Goal: Transaction & Acquisition: Obtain resource

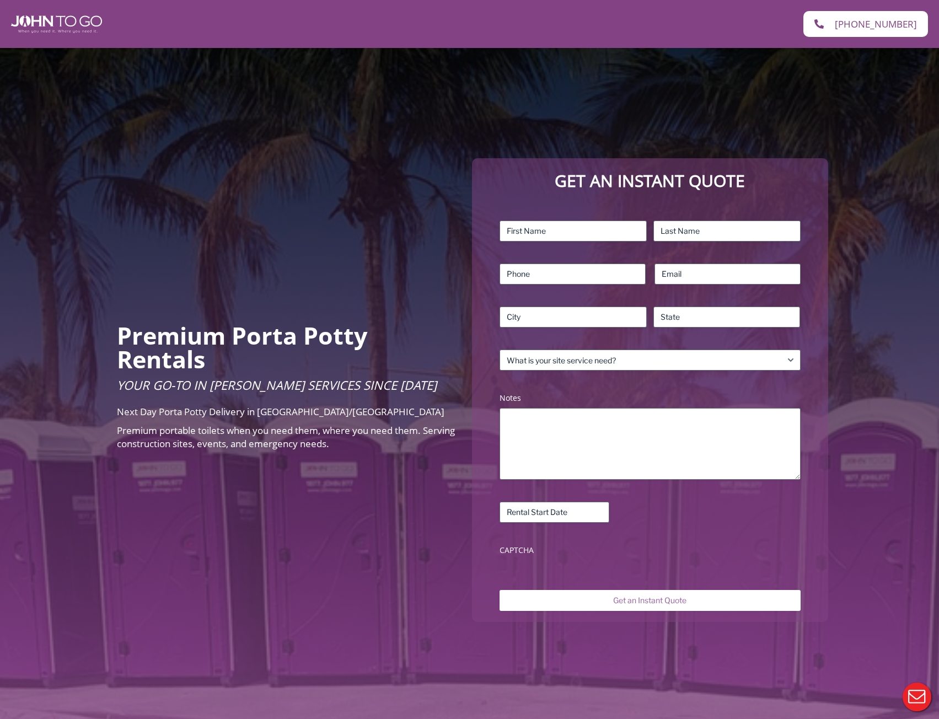
scroll to position [55, 0]
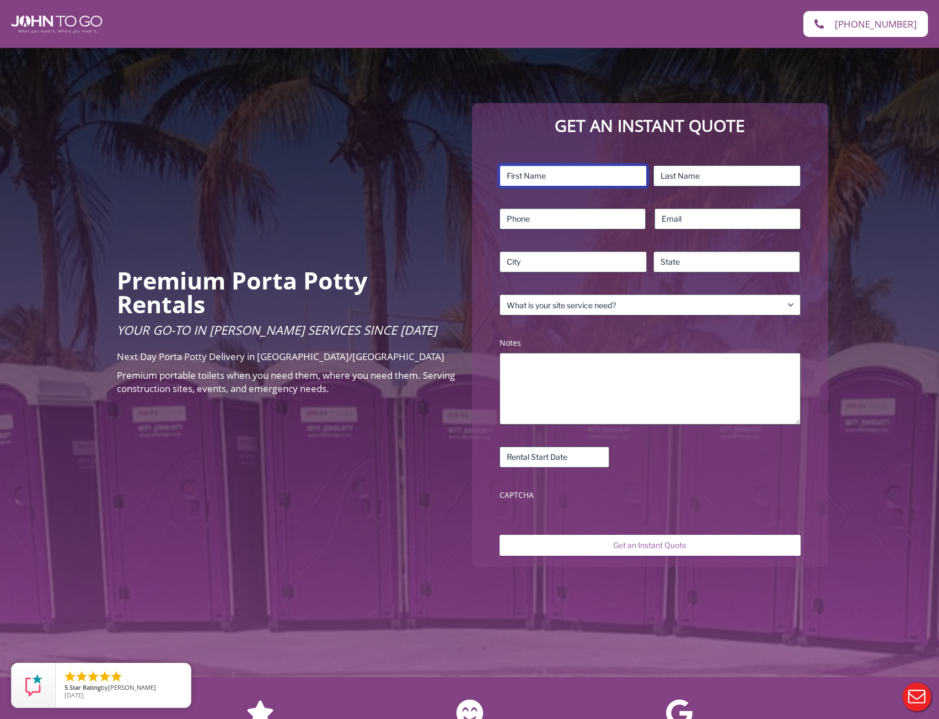
click at [566, 176] on input "First" at bounding box center [573, 175] width 147 height 21
type input "Matthew"
type input "Gencarelli"
type input "9145652927"
type input "matt@gfxsitedev.com"
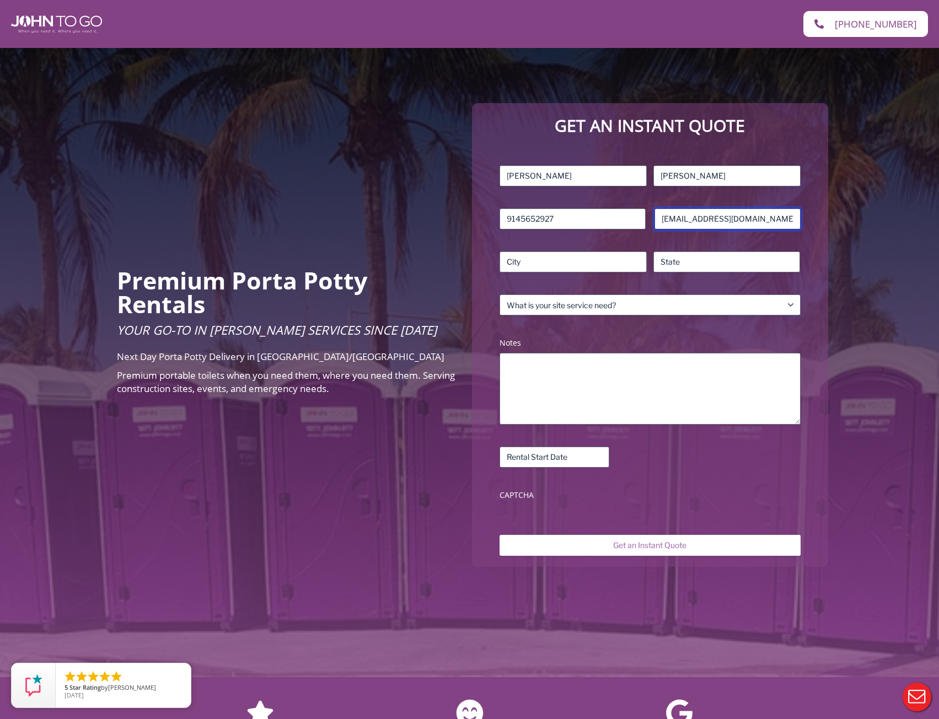
type input "Port Chester"
type input "New York"
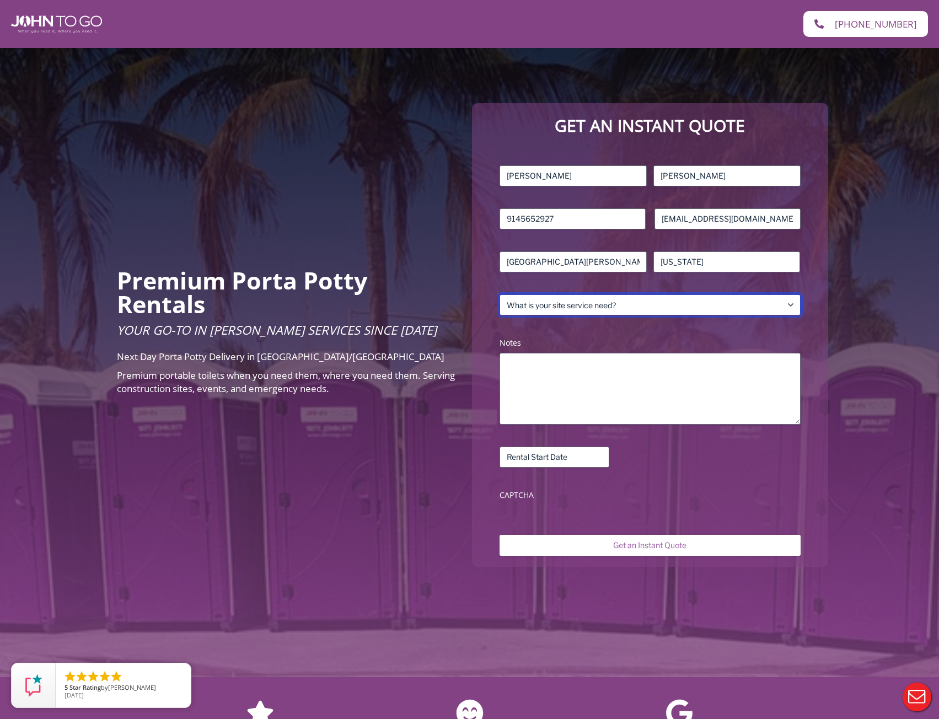
click at [621, 301] on select "What is your site service need? Consumer Construction – Commercial Construction…" at bounding box center [650, 304] width 301 height 21
select select "Construction - Commercial"
click at [500, 294] on select "What is your site service need? Consumer Construction – Commercial Construction…" at bounding box center [650, 304] width 301 height 21
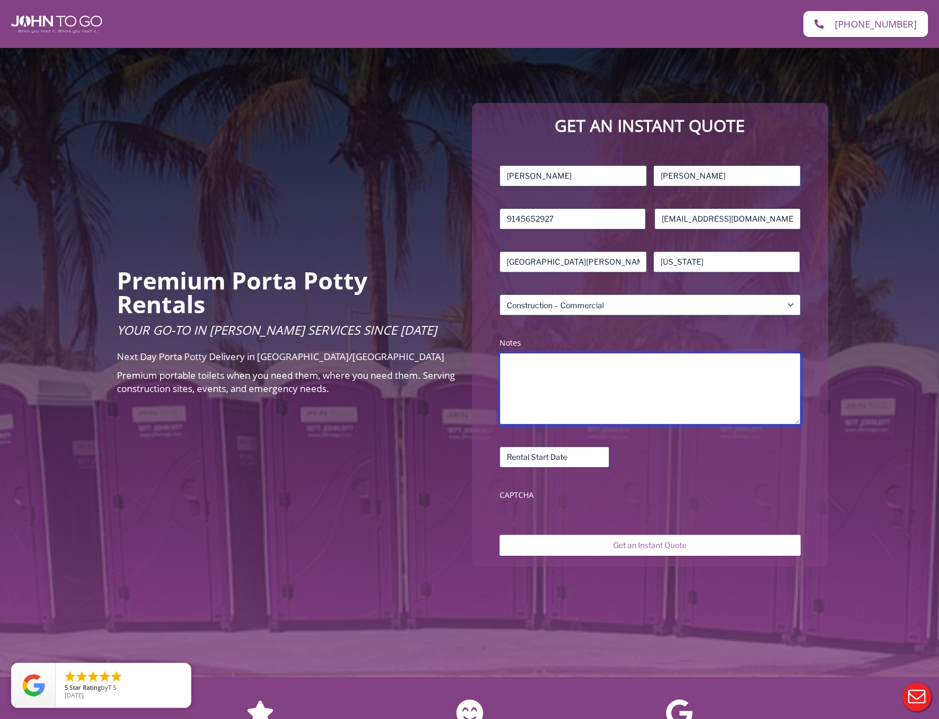
click at [611, 373] on textarea "Notes (Required)" at bounding box center [650, 389] width 301 height 72
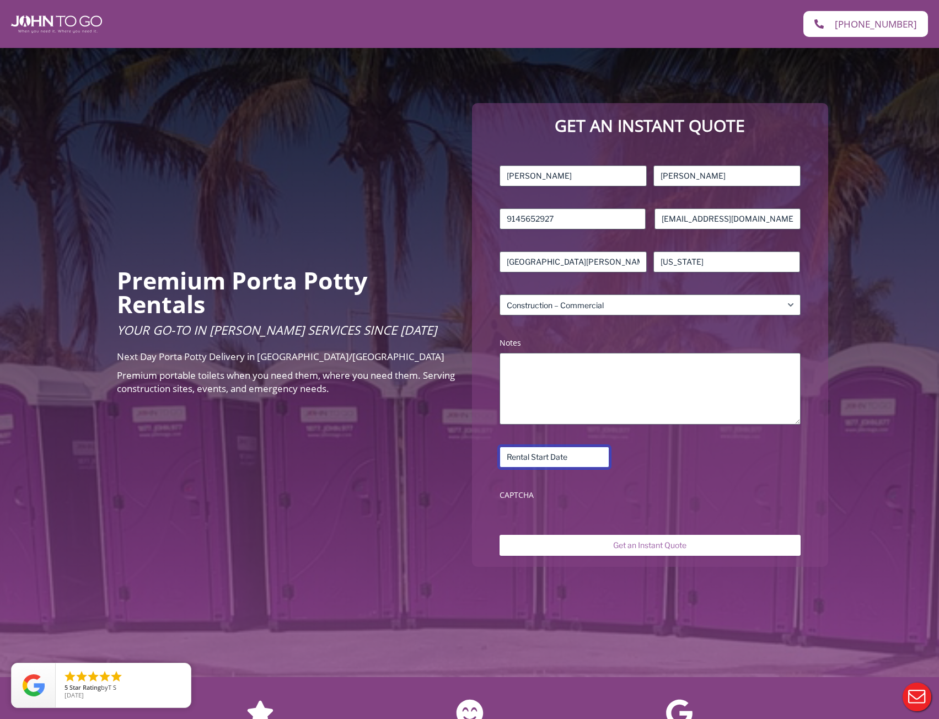
click at [577, 459] on input "Rental Start Date (Required)" at bounding box center [555, 457] width 110 height 21
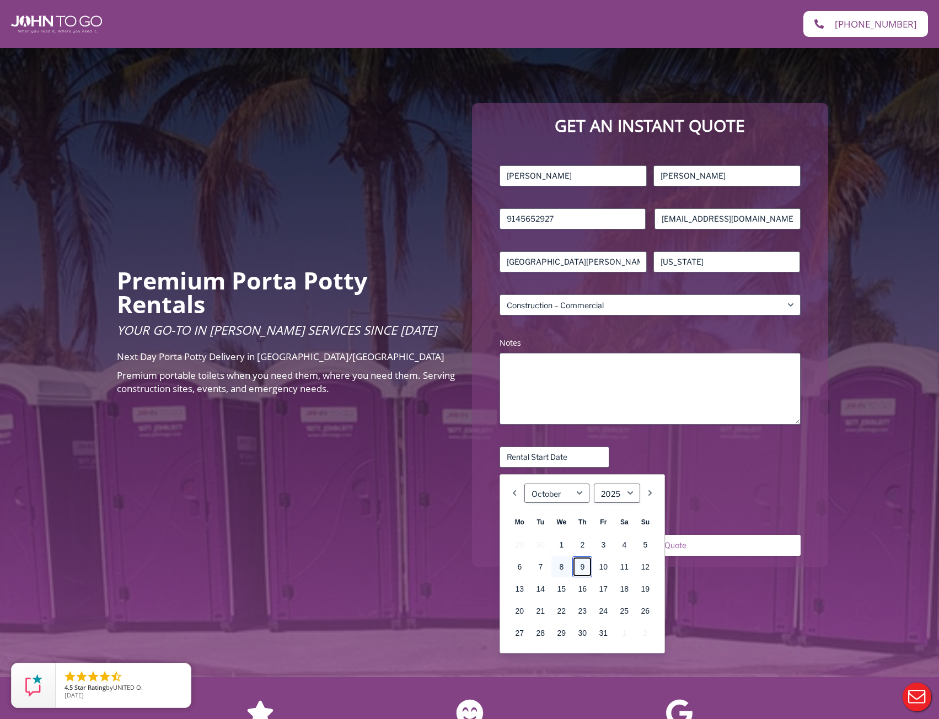
click at [587, 567] on link "9" at bounding box center [582, 566] width 20 height 21
type input "10/09/2025"
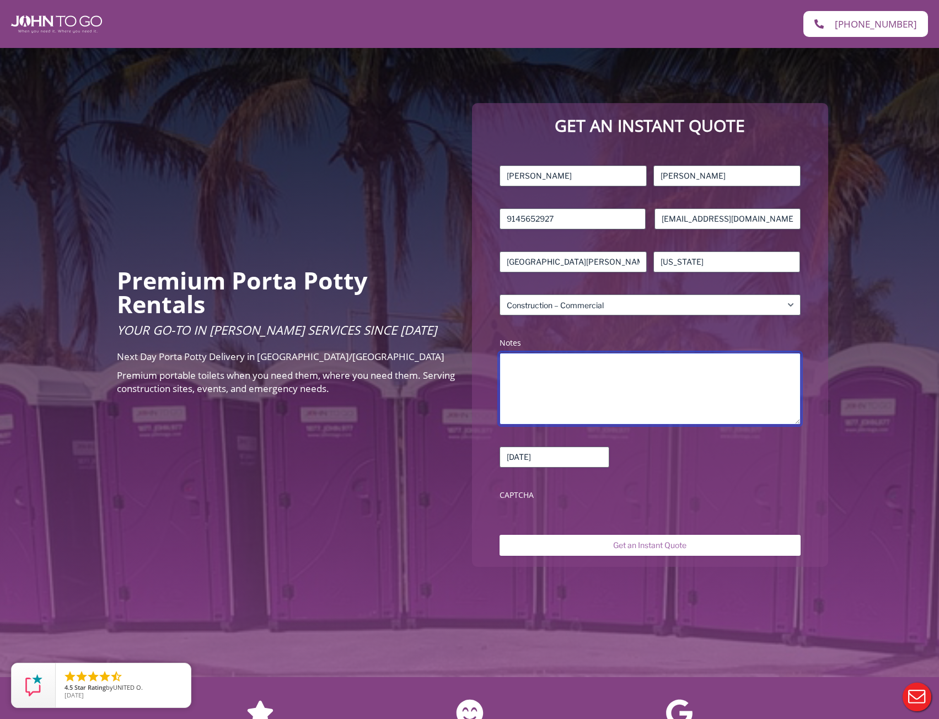
click at [600, 366] on textarea "Notes (Required)" at bounding box center [650, 389] width 301 height 72
type textarea "Looking for pricing for one standard porta potty in staten island. I dont know …"
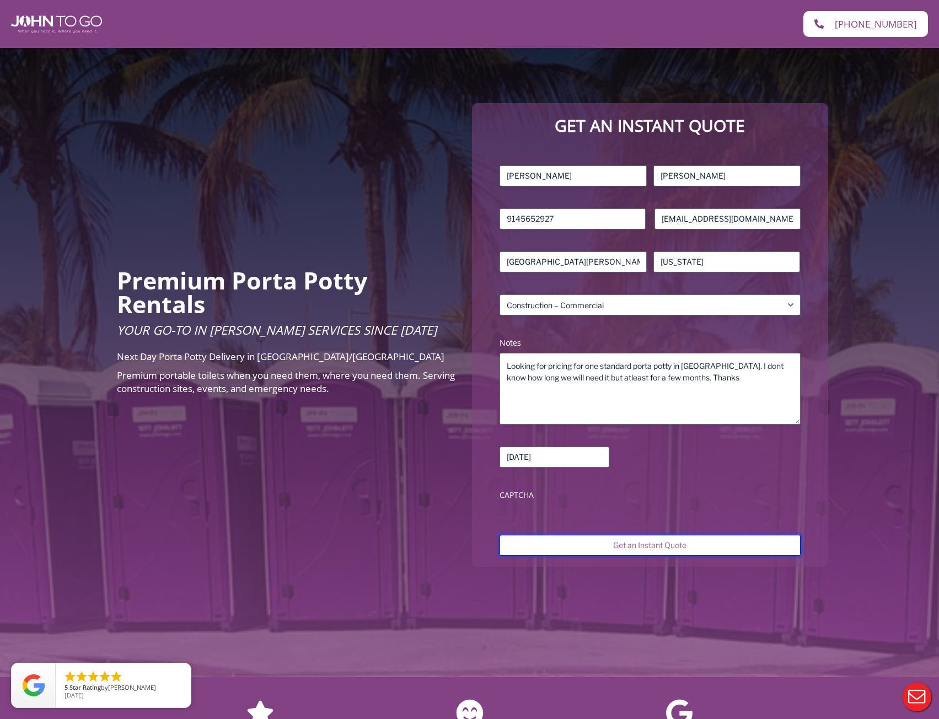
click at [636, 543] on input "Get an Instant Quote" at bounding box center [650, 545] width 301 height 21
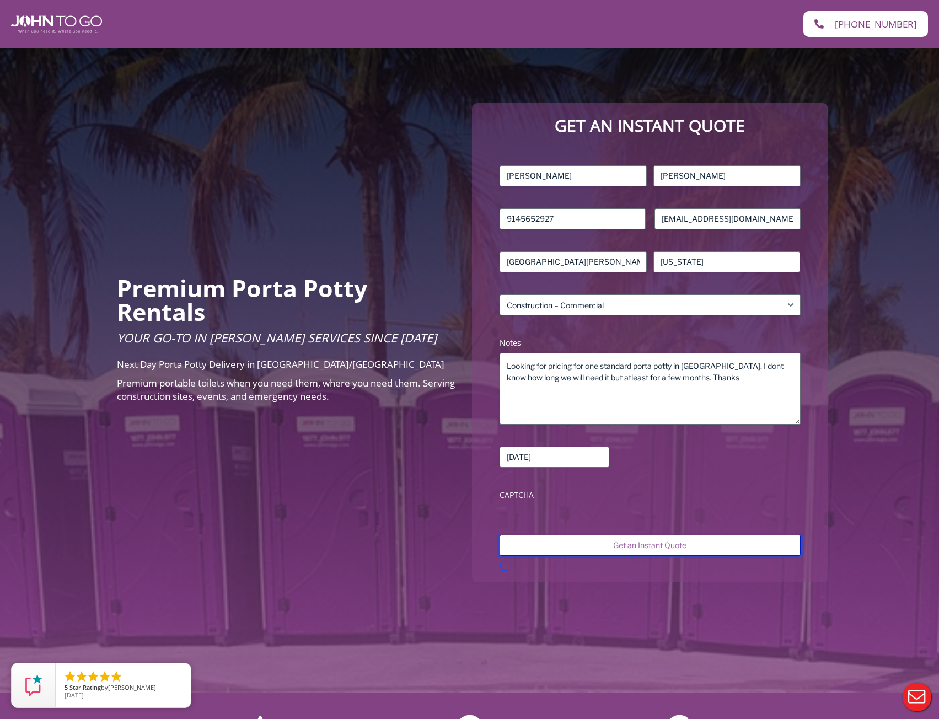
click at [659, 546] on input "Get an Instant Quote" at bounding box center [650, 545] width 301 height 21
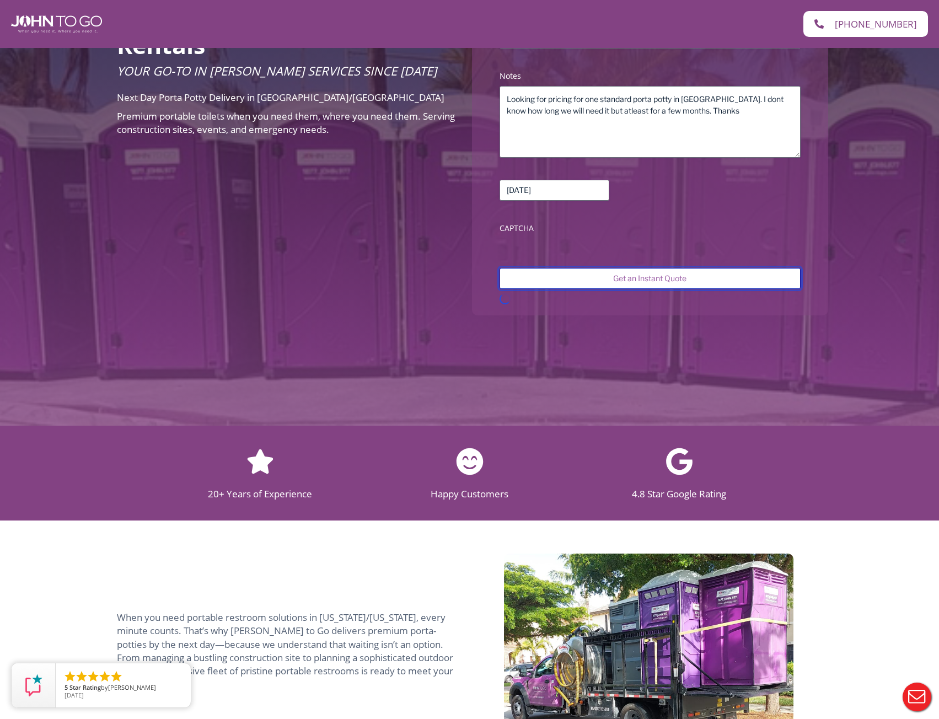
scroll to position [331, 0]
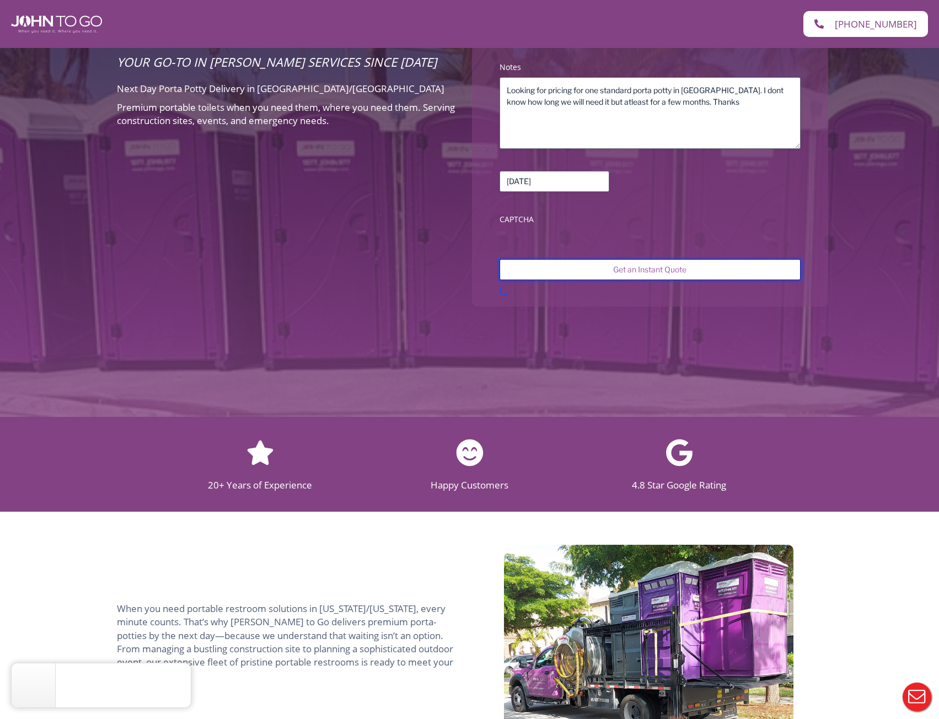
click at [648, 268] on input "Get an Instant Quote" at bounding box center [650, 269] width 301 height 21
